Goal: Transaction & Acquisition: Book appointment/travel/reservation

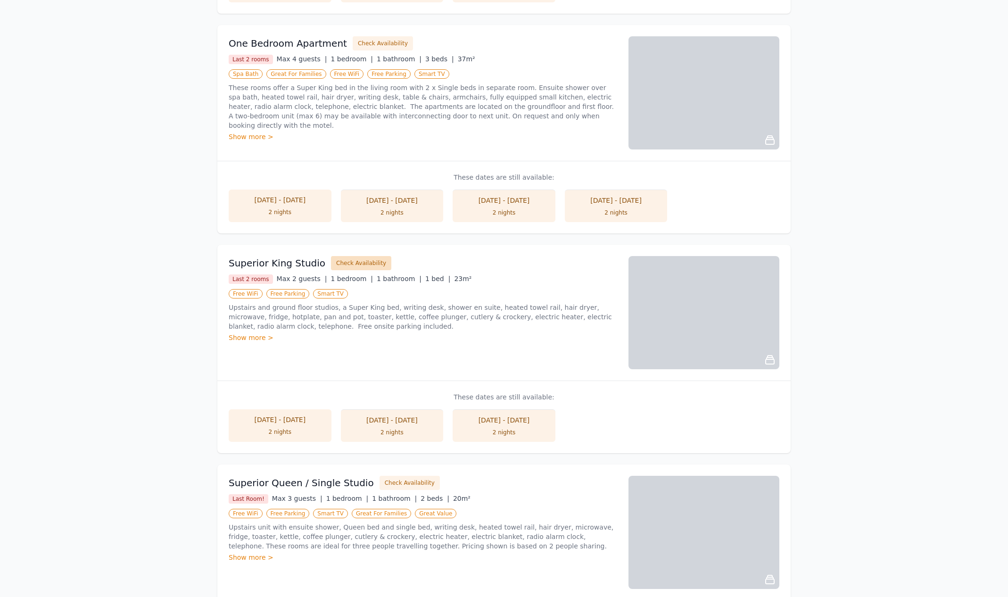
scroll to position [386, 1]
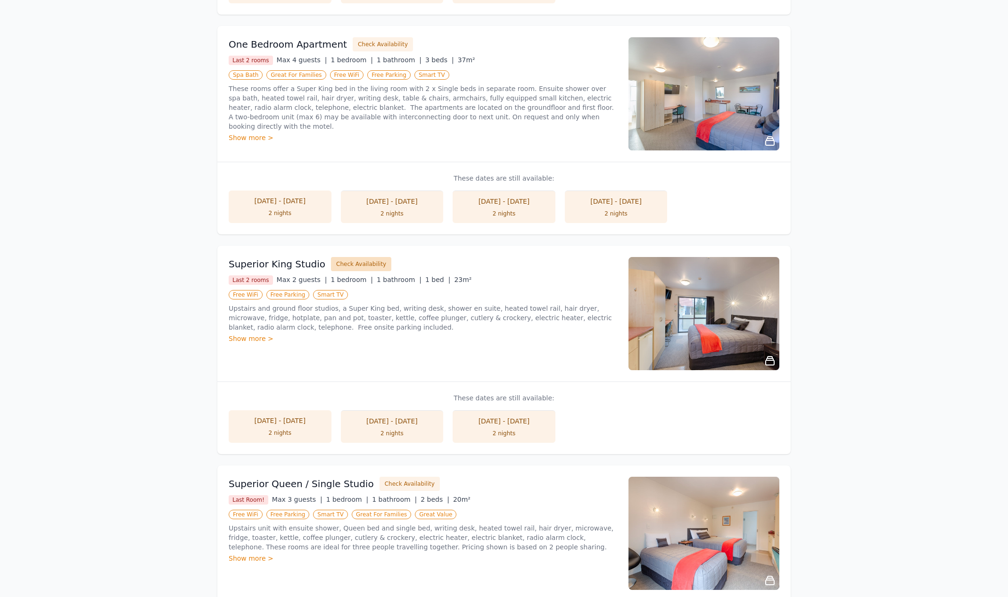
click at [344, 260] on button "Check Availability" at bounding box center [361, 264] width 60 height 14
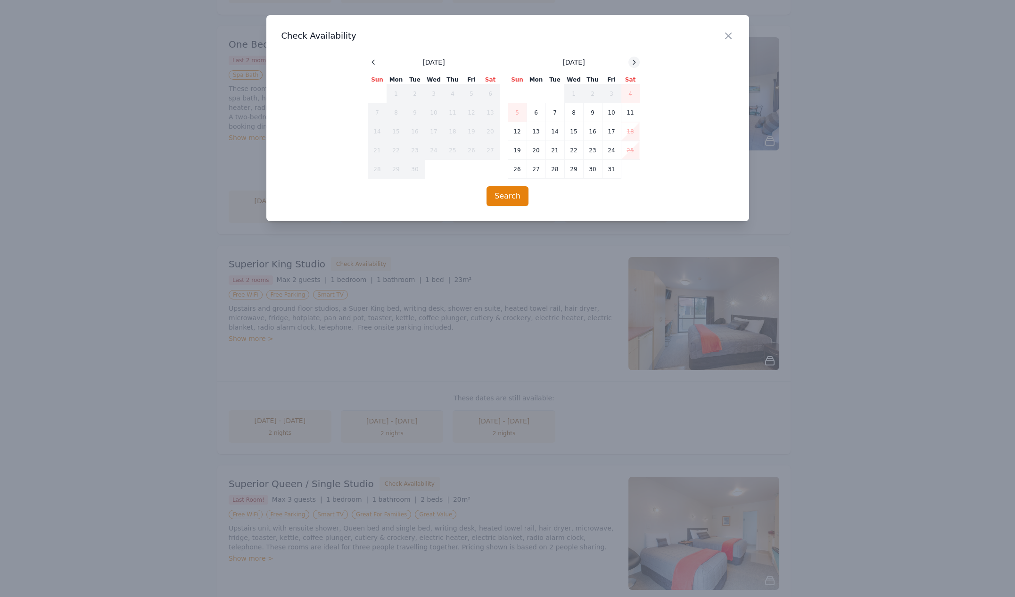
click at [634, 60] on icon at bounding box center [634, 62] width 8 height 8
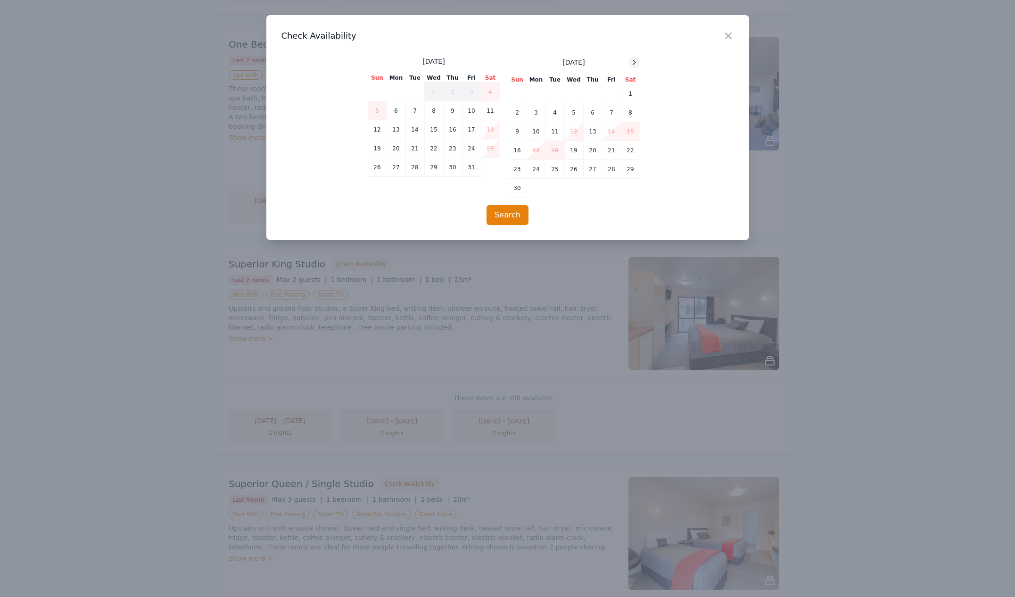
click at [634, 60] on icon at bounding box center [634, 62] width 8 height 8
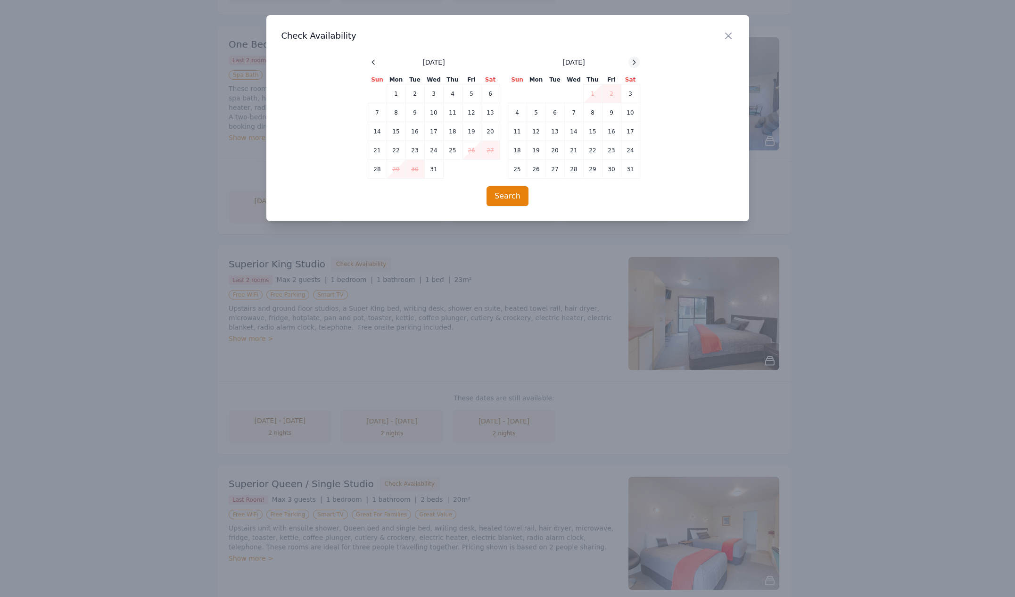
click at [634, 60] on icon at bounding box center [634, 62] width 8 height 8
click at [517, 113] on td "8" at bounding box center [517, 112] width 19 height 19
click at [538, 108] on td "9" at bounding box center [536, 112] width 19 height 19
click at [499, 194] on button "Search" at bounding box center [507, 196] width 42 height 20
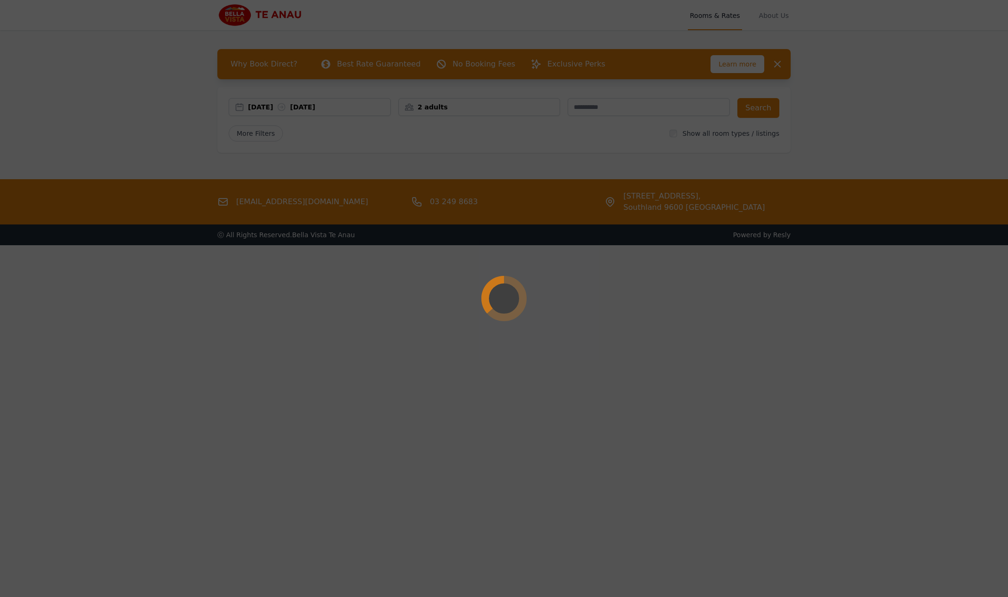
scroll to position [0, 0]
click at [777, 64] on div at bounding box center [504, 298] width 1008 height 597
click at [775, 64] on div at bounding box center [504, 298] width 1008 height 597
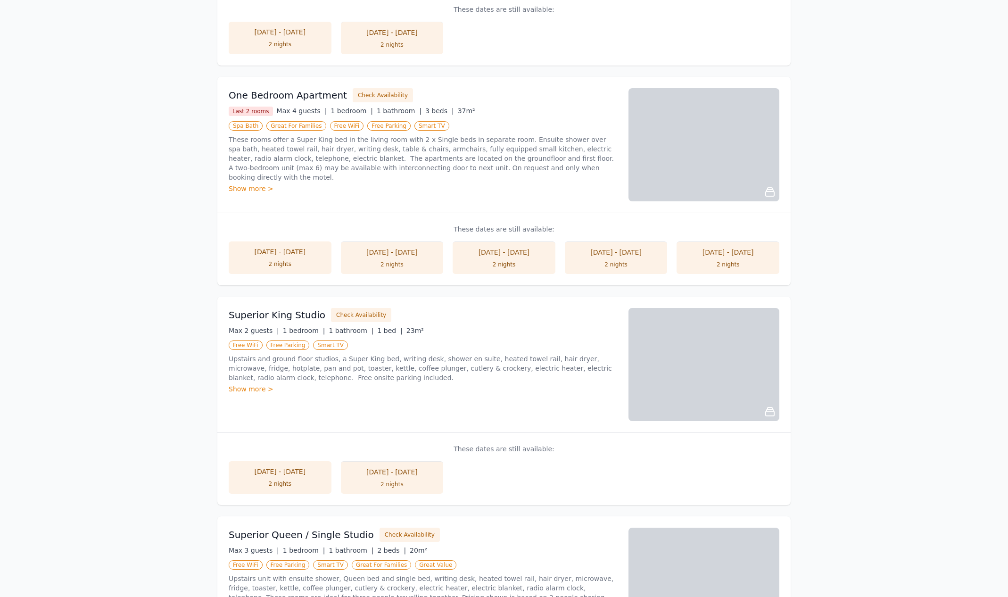
scroll to position [335, 0]
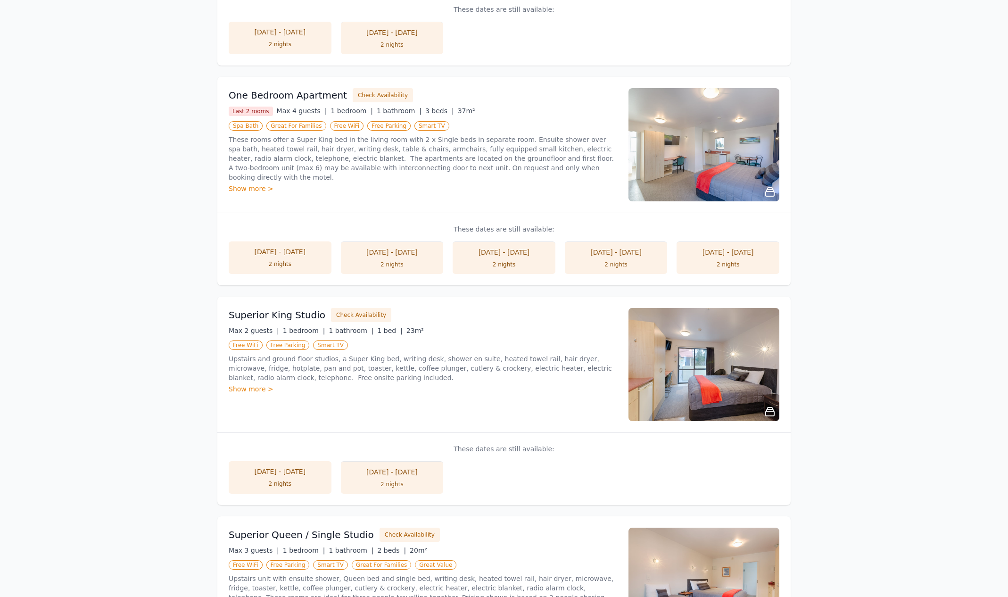
click at [392, 252] on div "[DATE] - [DATE]" at bounding box center [392, 251] width 84 height 9
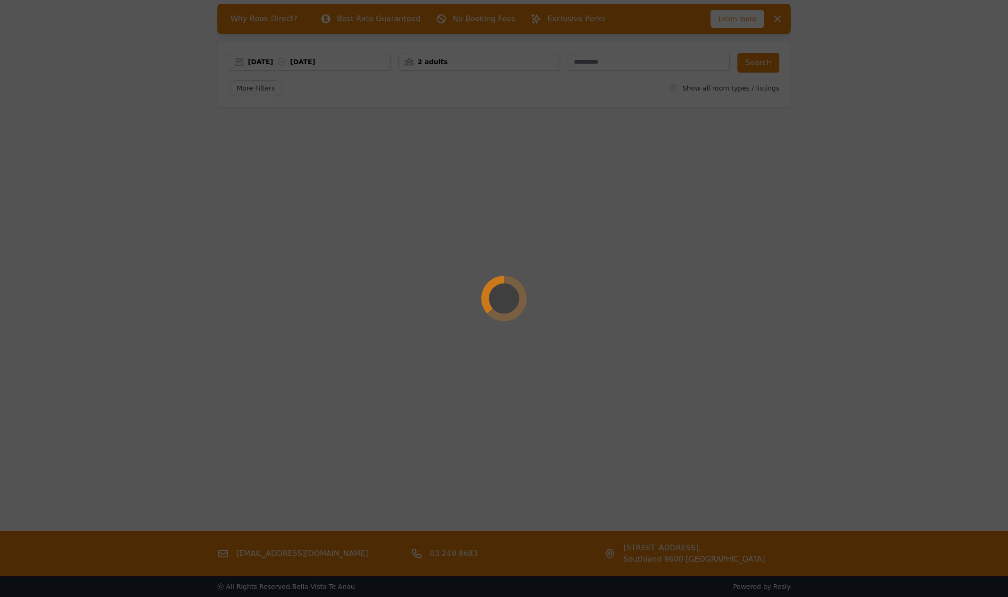
scroll to position [45, 0]
